Goal: Information Seeking & Learning: Learn about a topic

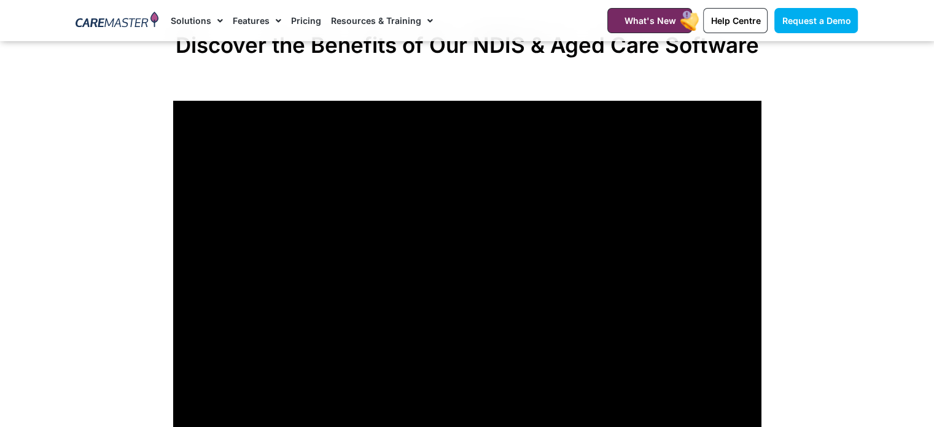
scroll to position [1026, 0]
